Goal: Book appointment/travel/reservation

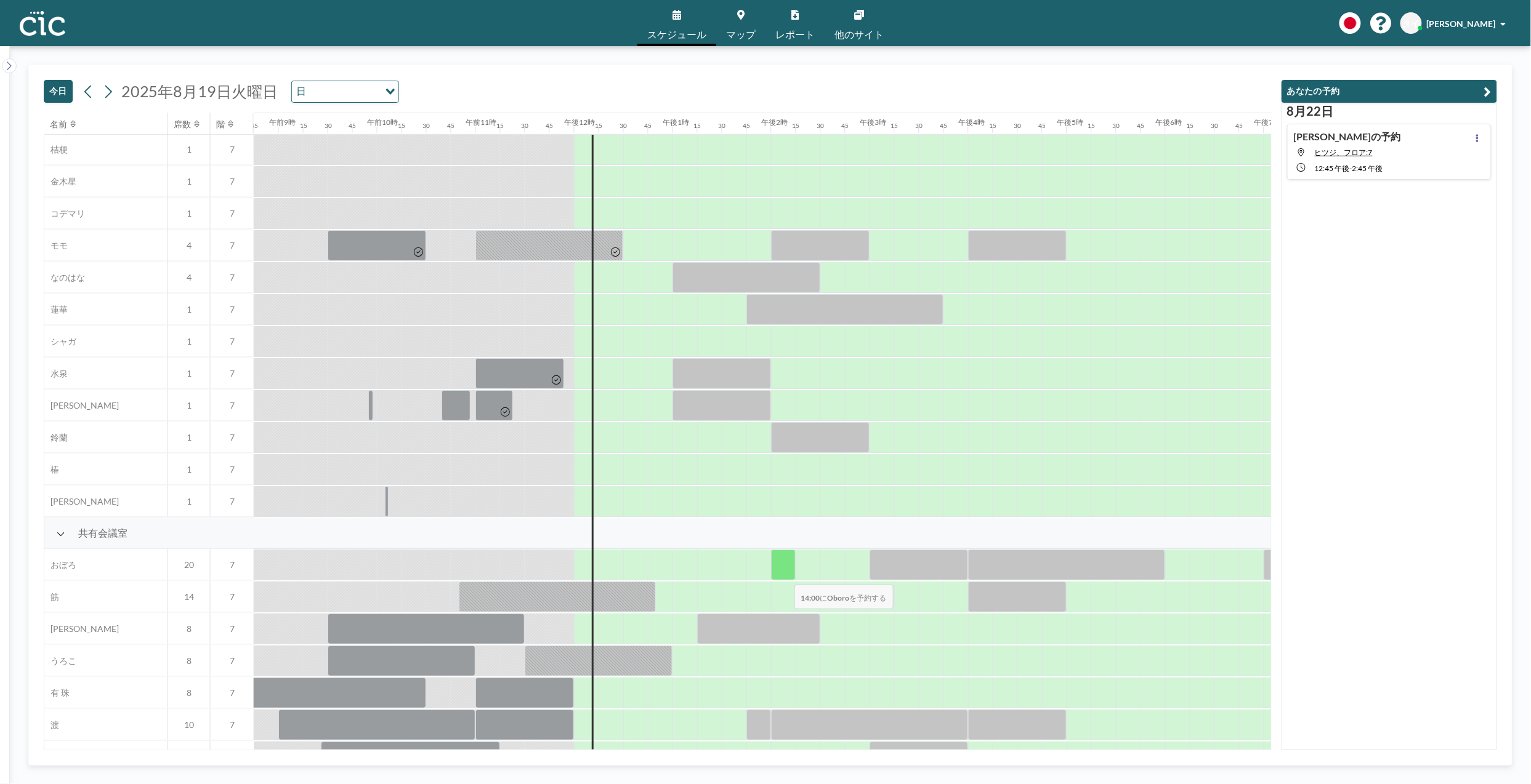
scroll to position [545, 862]
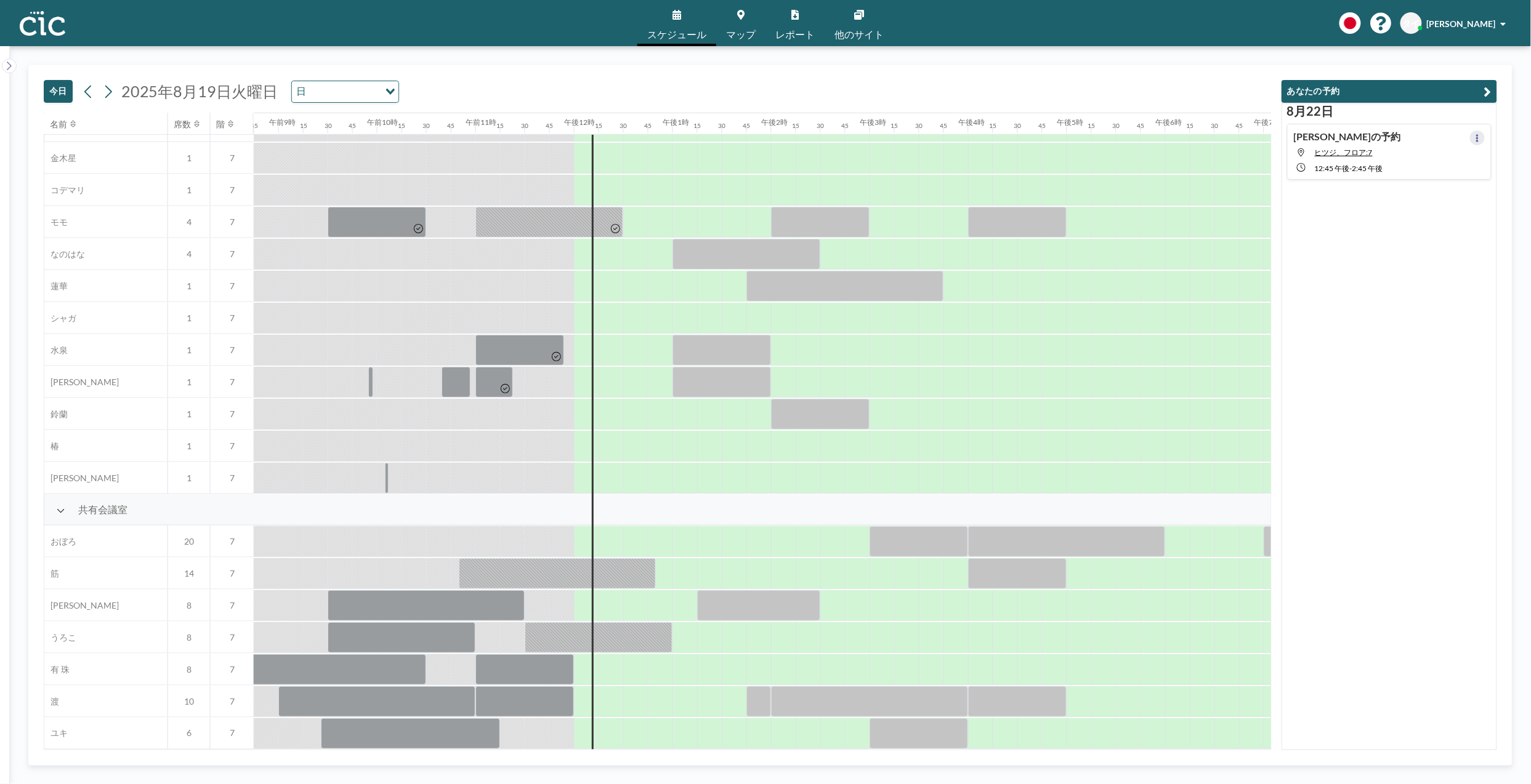
click at [1476, 136] on icon at bounding box center [1477, 138] width 2 height 8
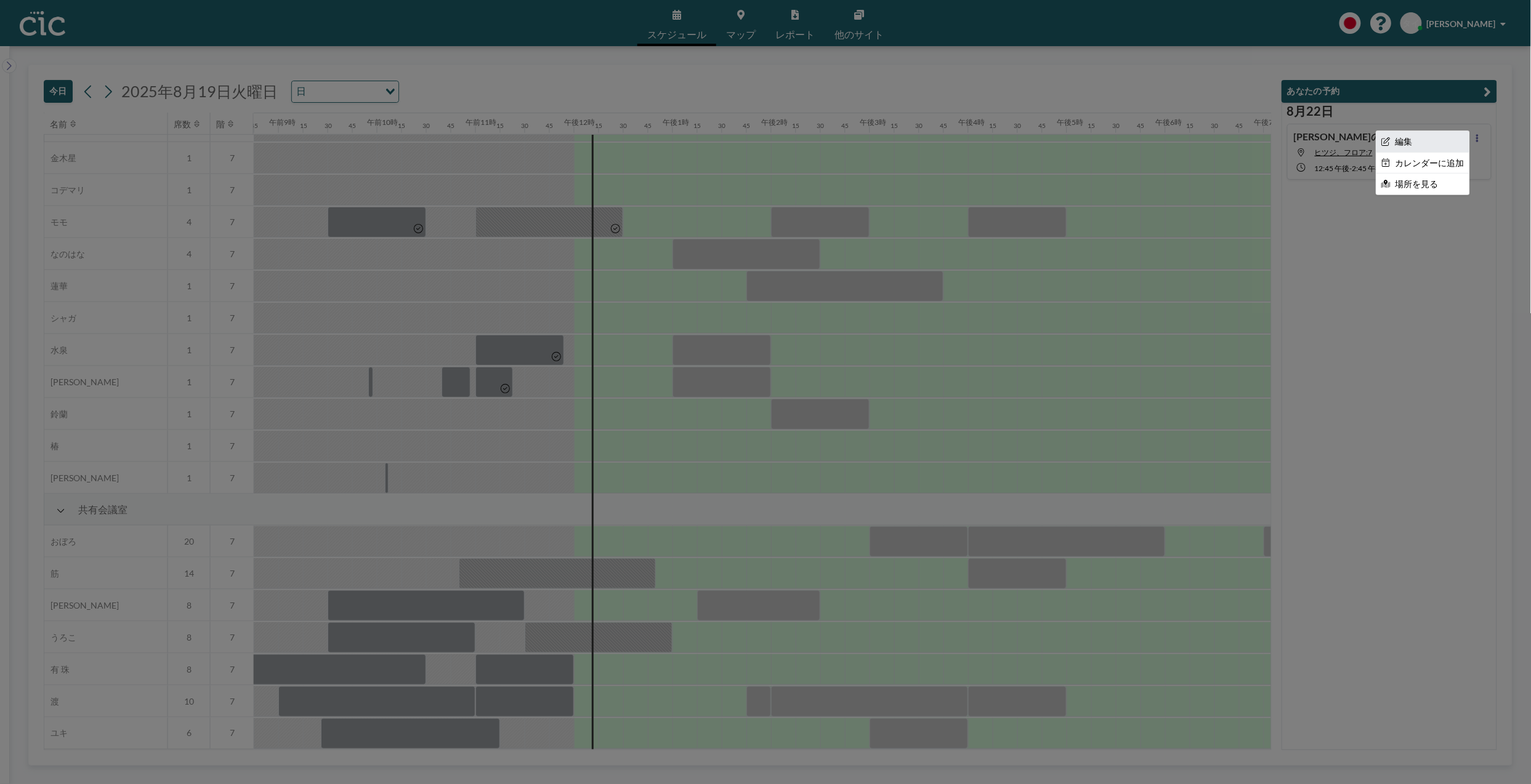
click at [1399, 141] on font "編集" at bounding box center [1404, 141] width 17 height 11
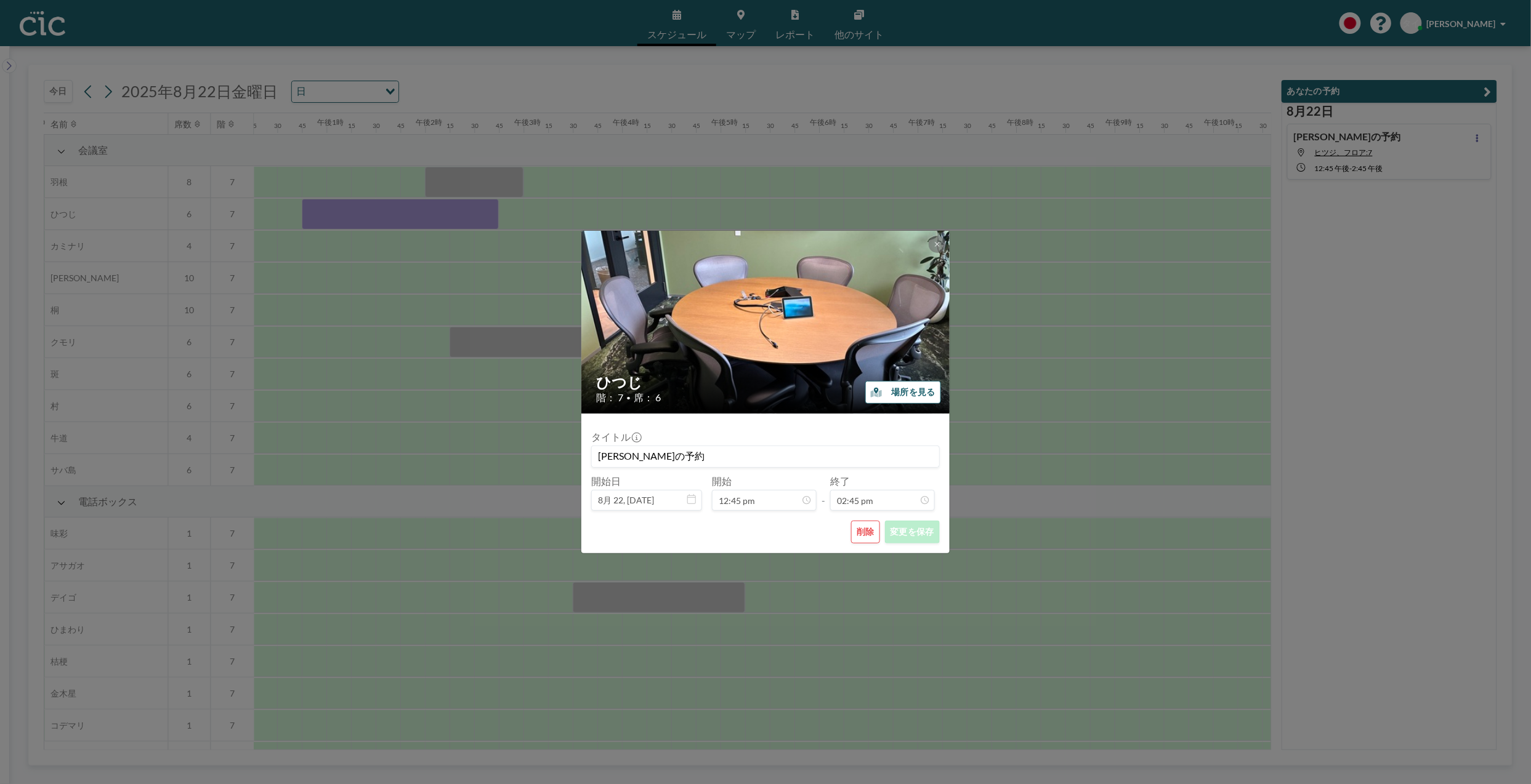
scroll to position [0, 1231]
click at [641, 454] on input "[PERSON_NAME]の予約" at bounding box center [765, 457] width 347 height 21
drag, startPoint x: 633, startPoint y: 456, endPoint x: 589, endPoint y: 458, distance: 44.0
click at [589, 458] on form "タイトル [PERSON_NAME]の予約 開始日 8月 22, [DATE] 開始 12:45 pm - 終了 02:45 pm 削除 変更を保存" at bounding box center [765, 484] width 368 height 140
type input "GCF [PERSON_NAME]の予約"
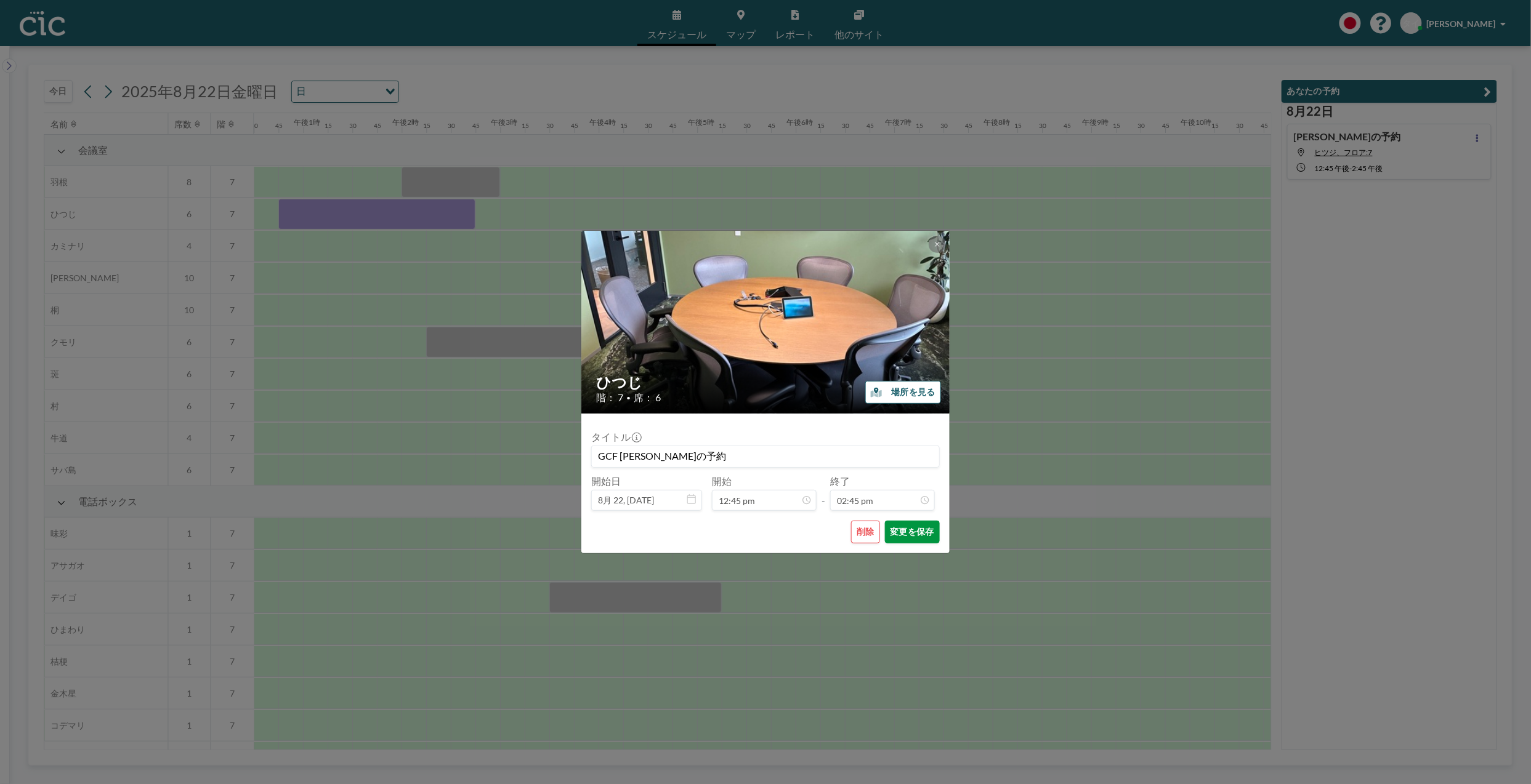
click at [909, 534] on font "変更を保存" at bounding box center [912, 532] width 44 height 12
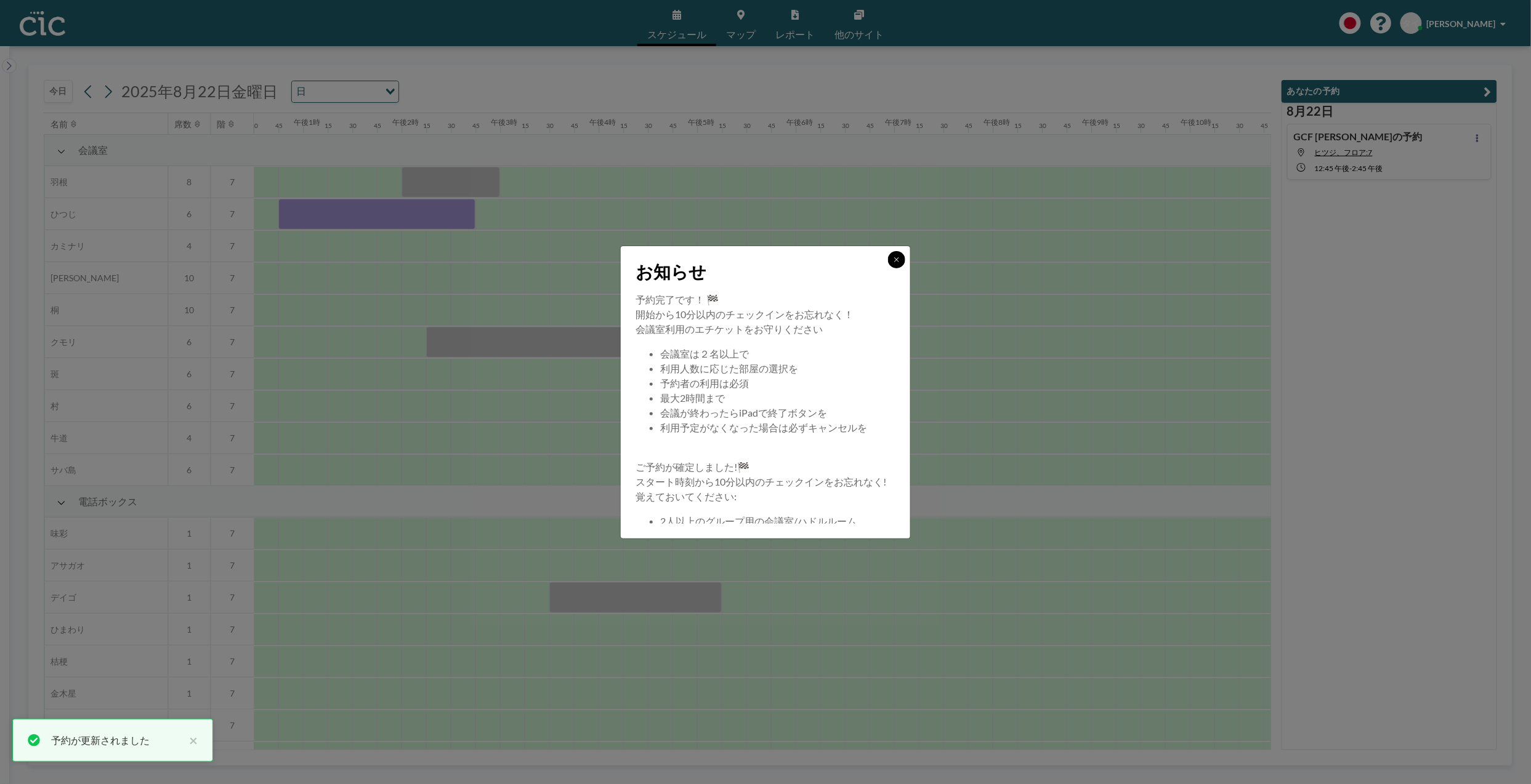
click at [898, 260] on icon at bounding box center [896, 260] width 8 height 8
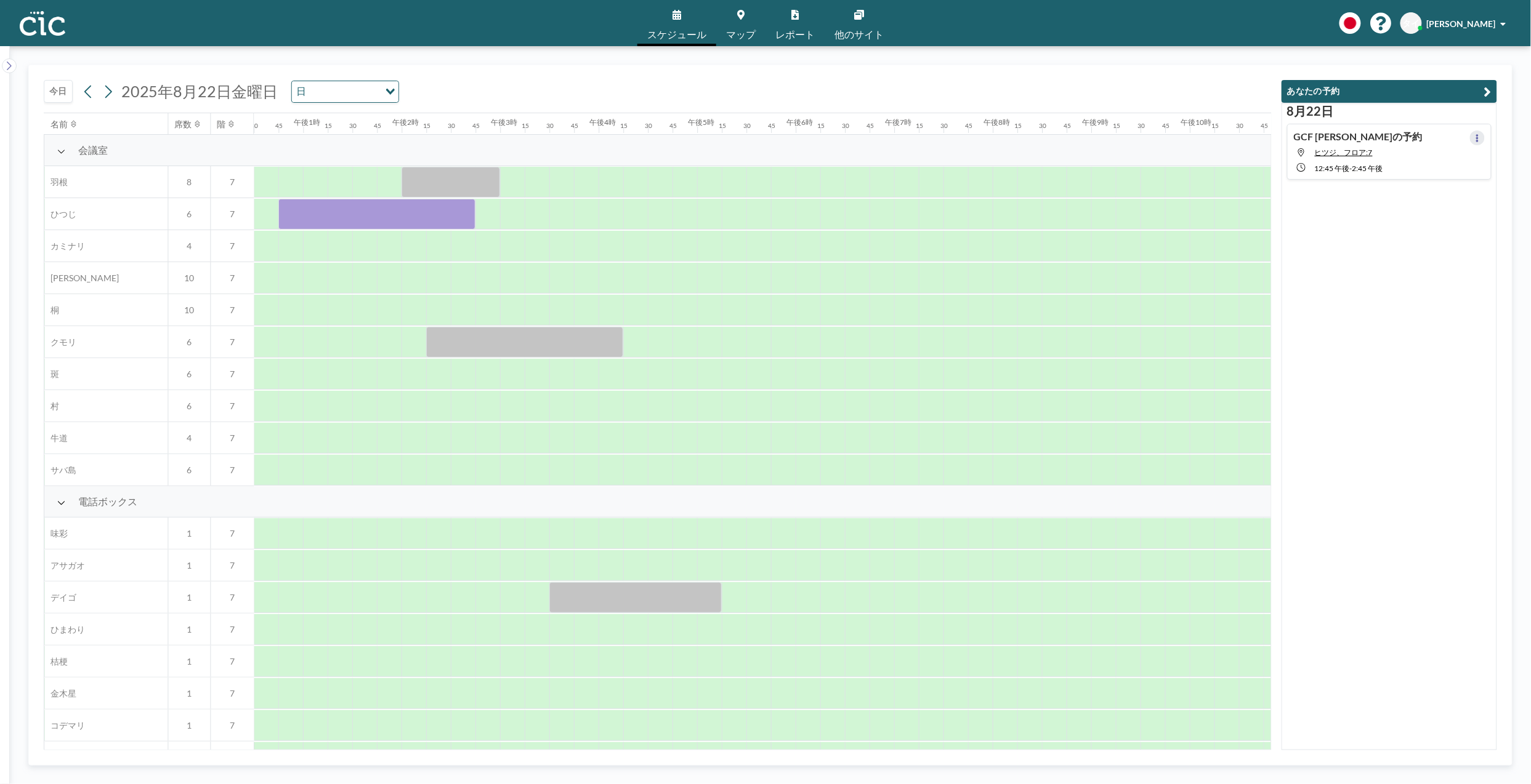
click at [1472, 141] on button at bounding box center [1478, 138] width 15 height 15
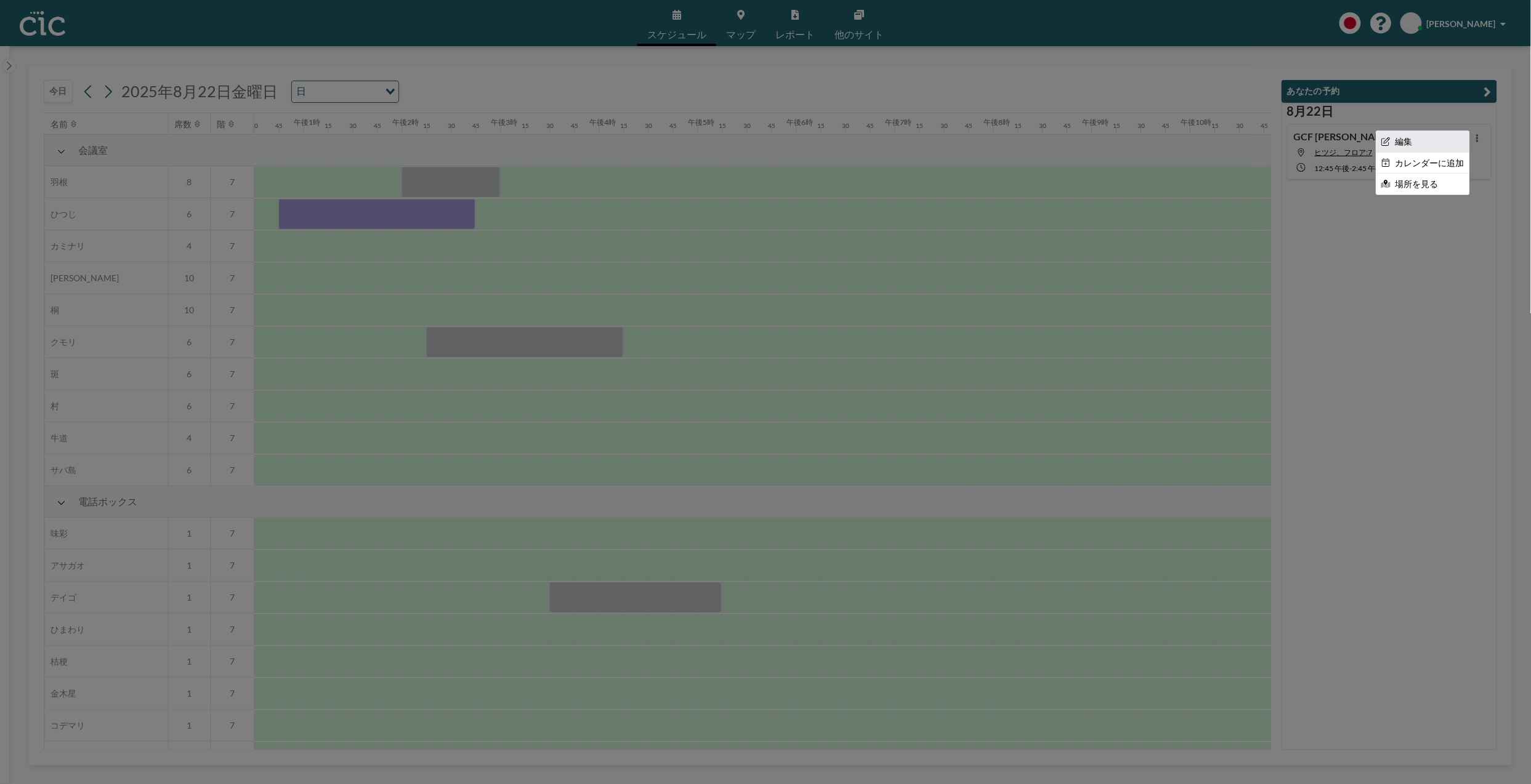
click at [1419, 143] on li "編集" at bounding box center [1423, 141] width 93 height 21
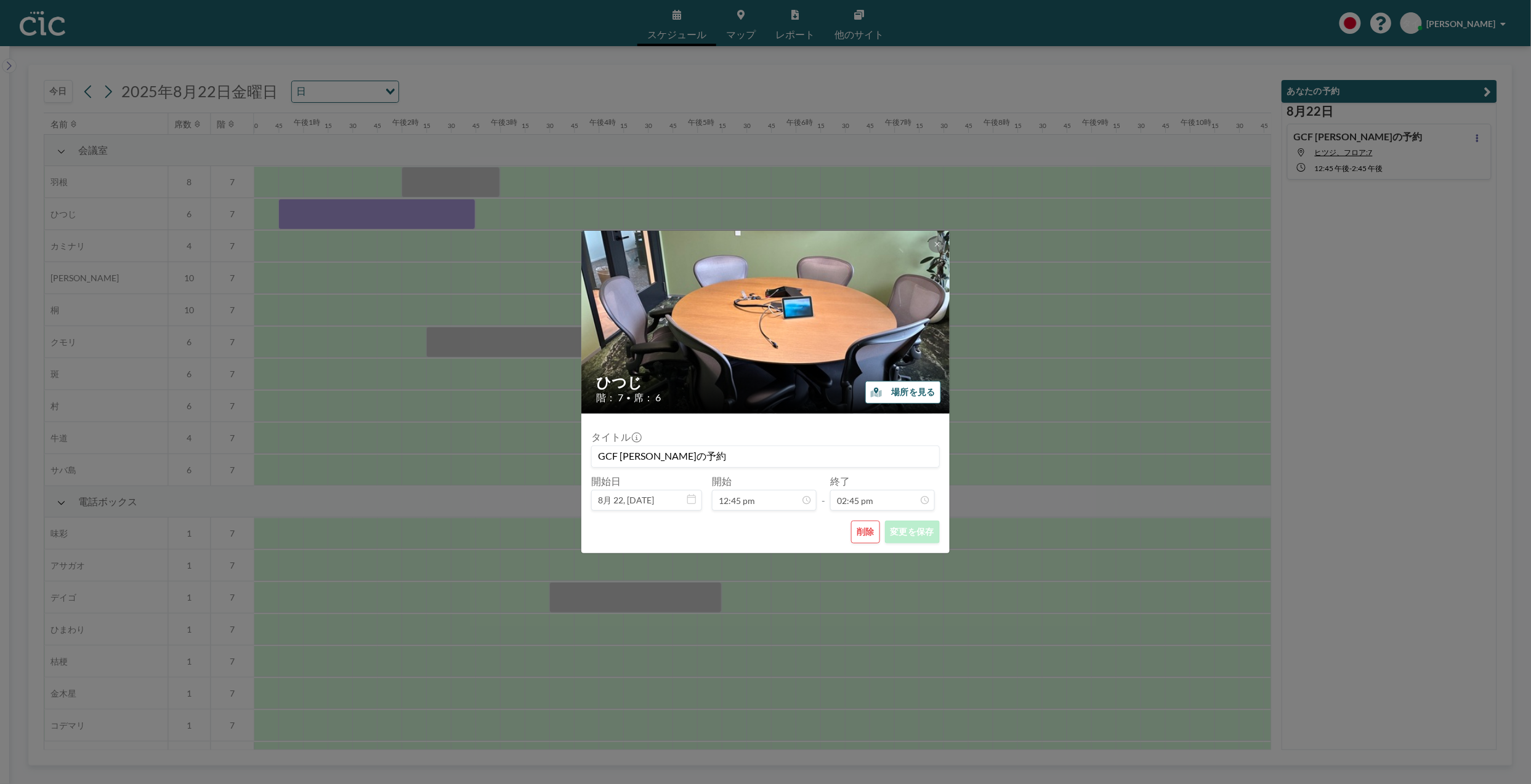
scroll to position [1291, 0]
click at [1326, 416] on div "ひつじ 階： 7 • 席： 6 場所を見る タイトル GCF [PERSON_NAME]の予約 開始日 8月 22, [DATE] 開始 12:45 pm -…" at bounding box center [766, 392] width 1531 height 784
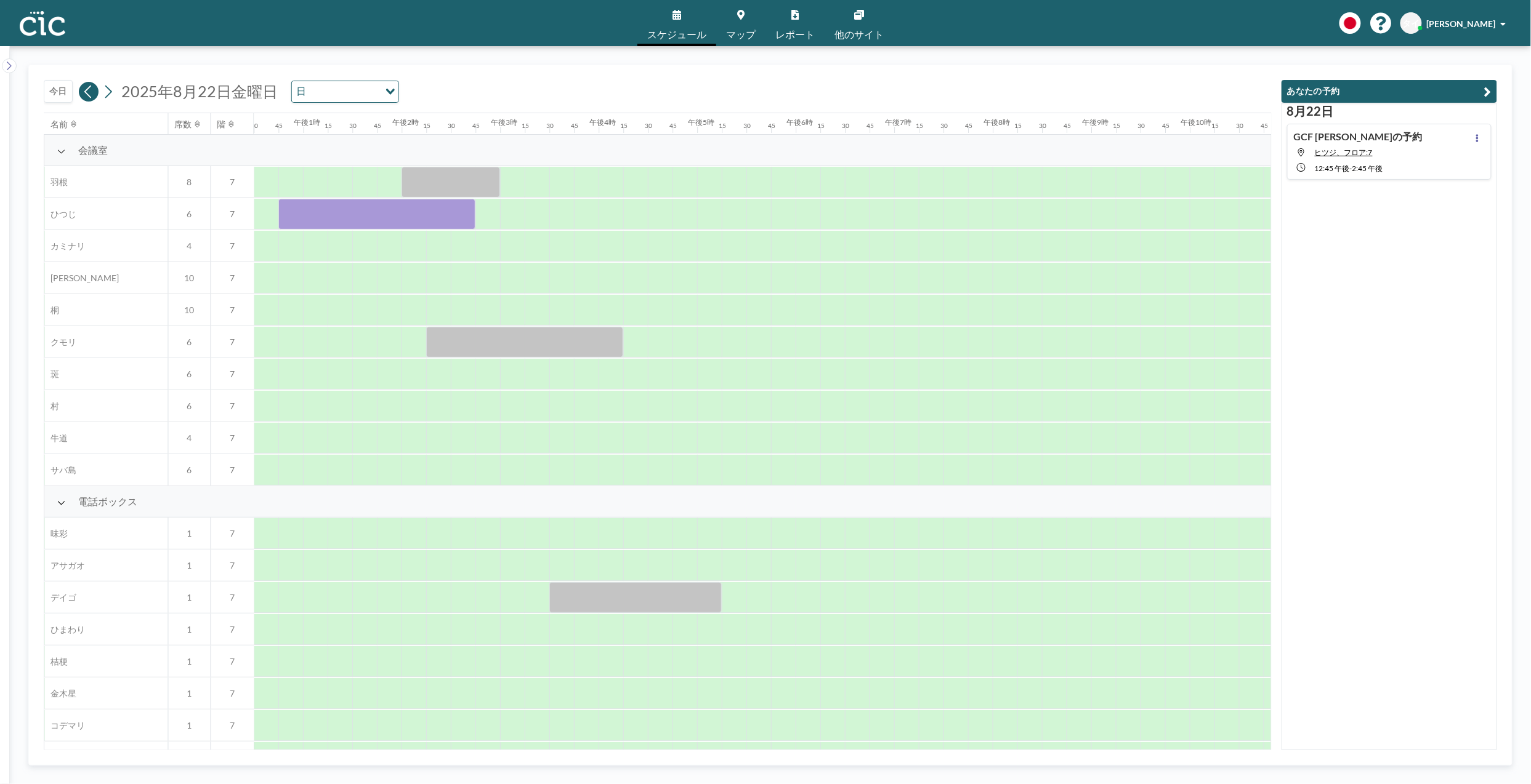
click at [89, 95] on icon at bounding box center [87, 91] width 7 height 13
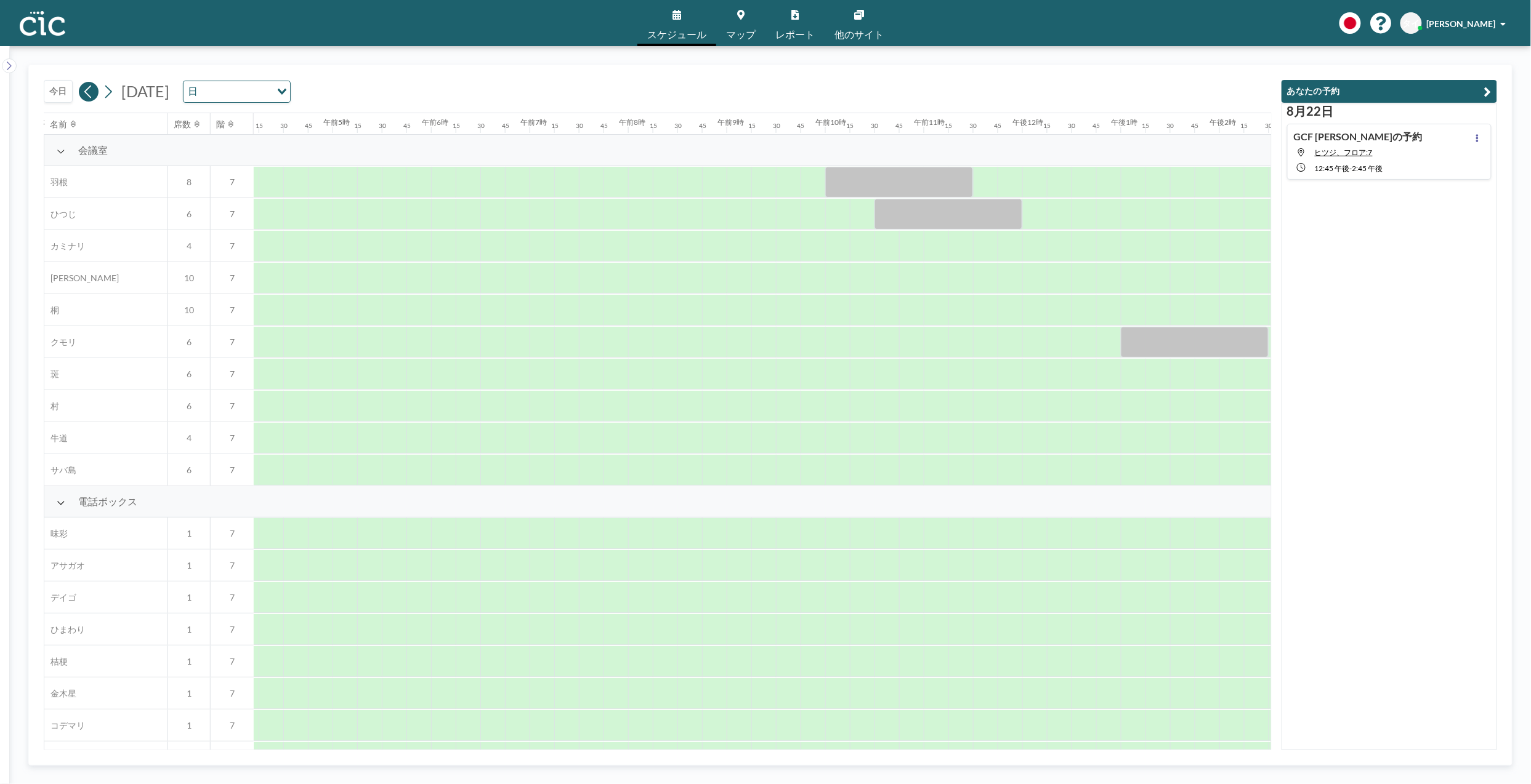
scroll to position [0, 763]
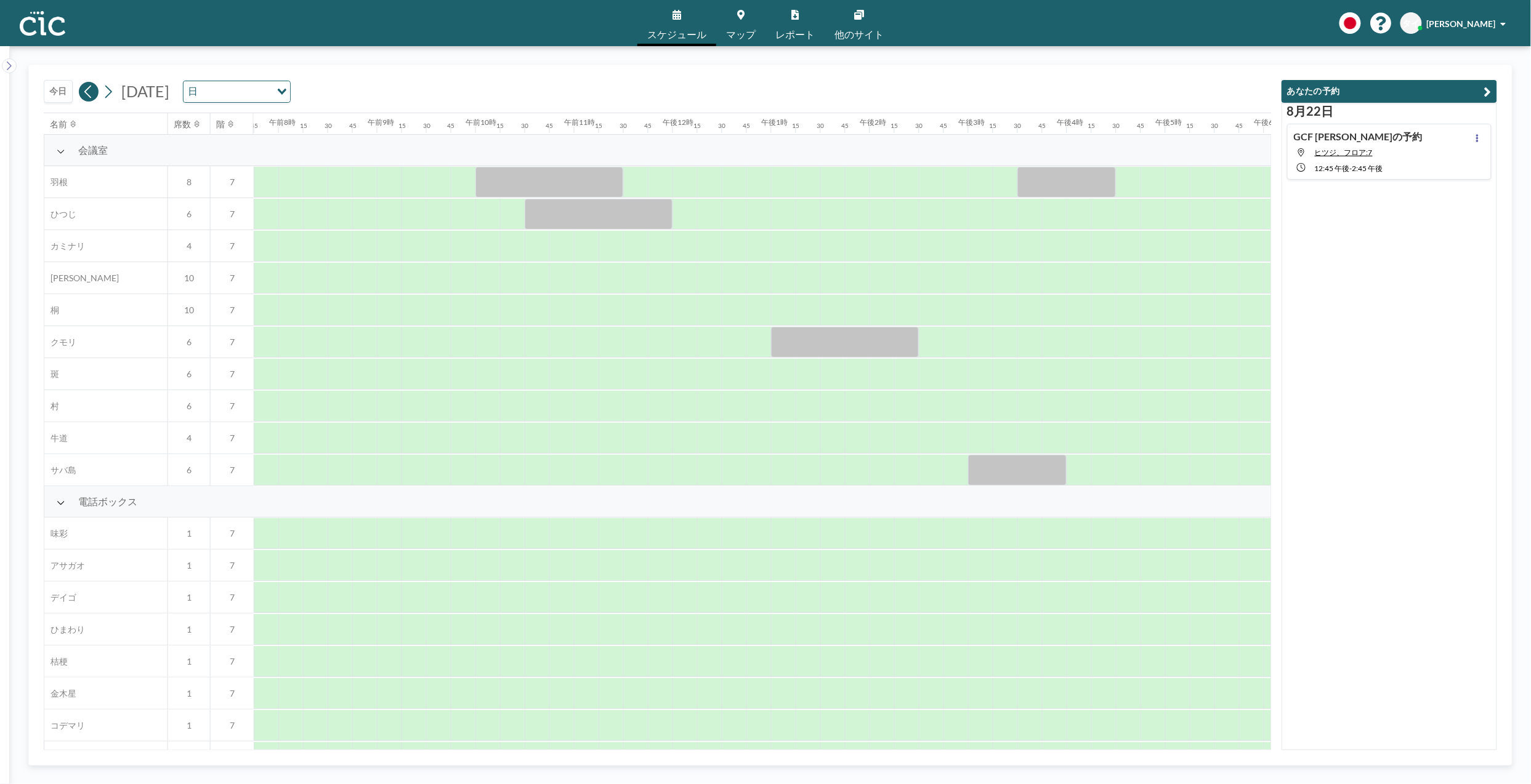
click at [87, 96] on icon at bounding box center [89, 92] width 12 height 19
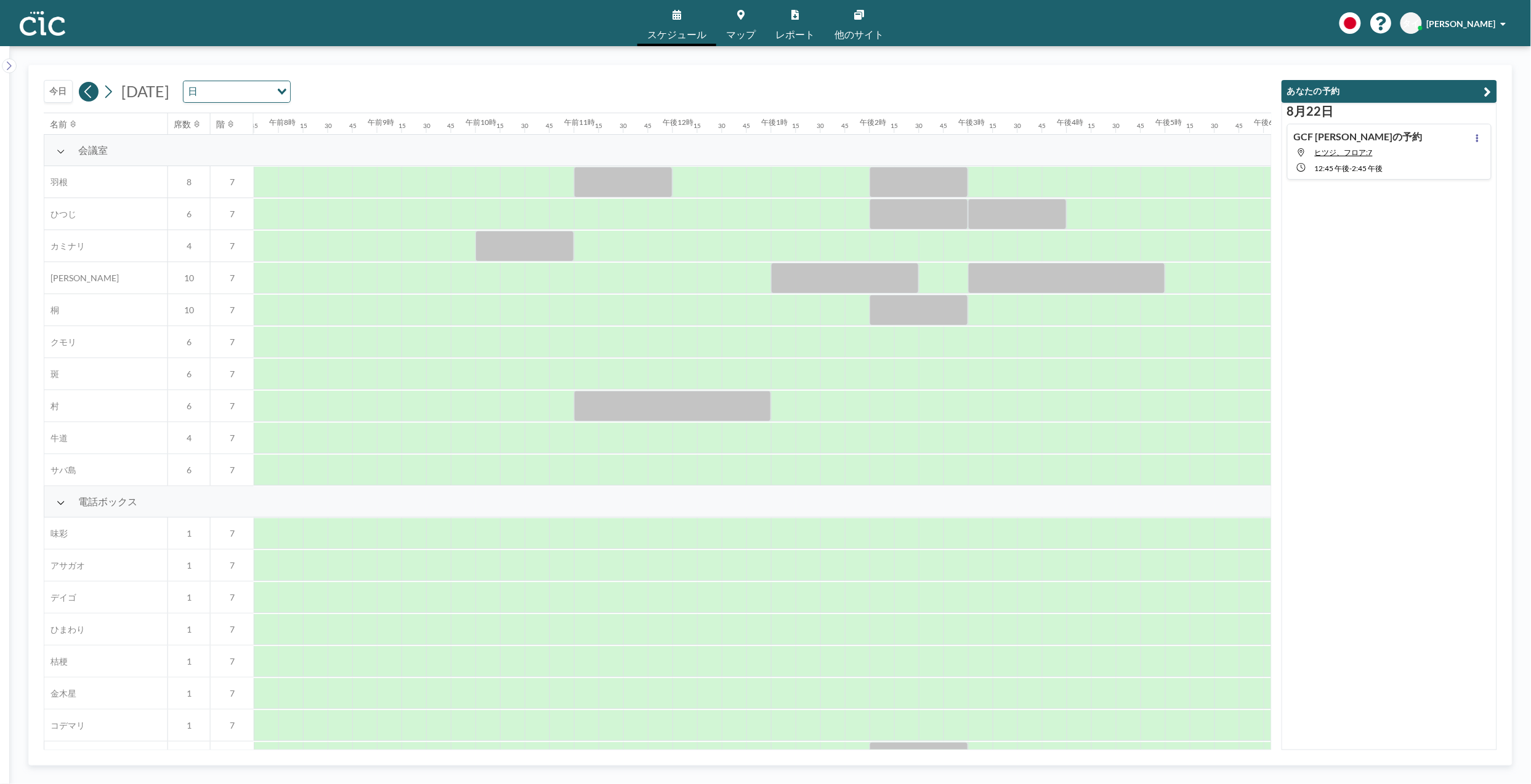
click at [87, 96] on icon at bounding box center [89, 92] width 12 height 19
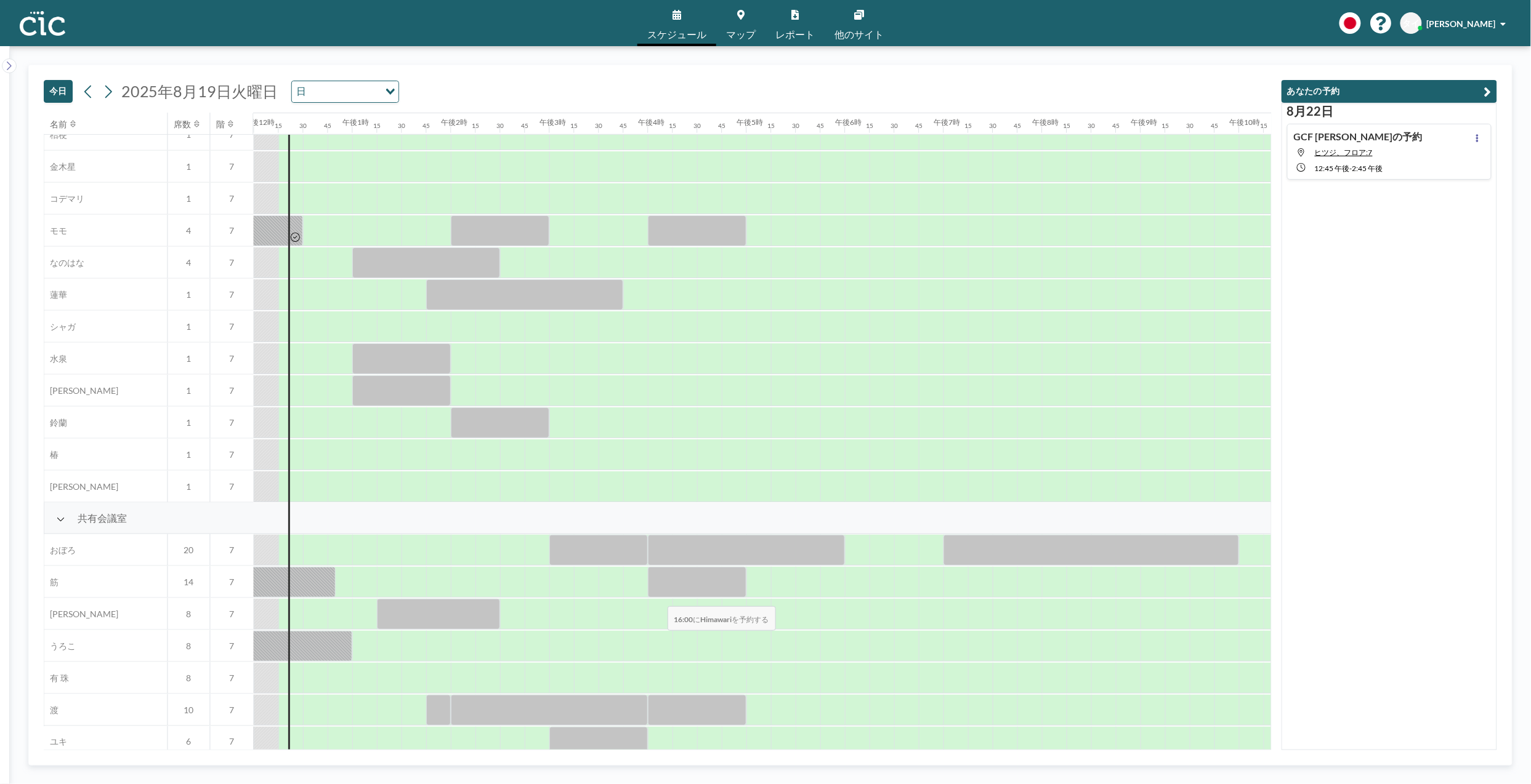
scroll to position [545, 1182]
